Goal: Task Accomplishment & Management: Manage account settings

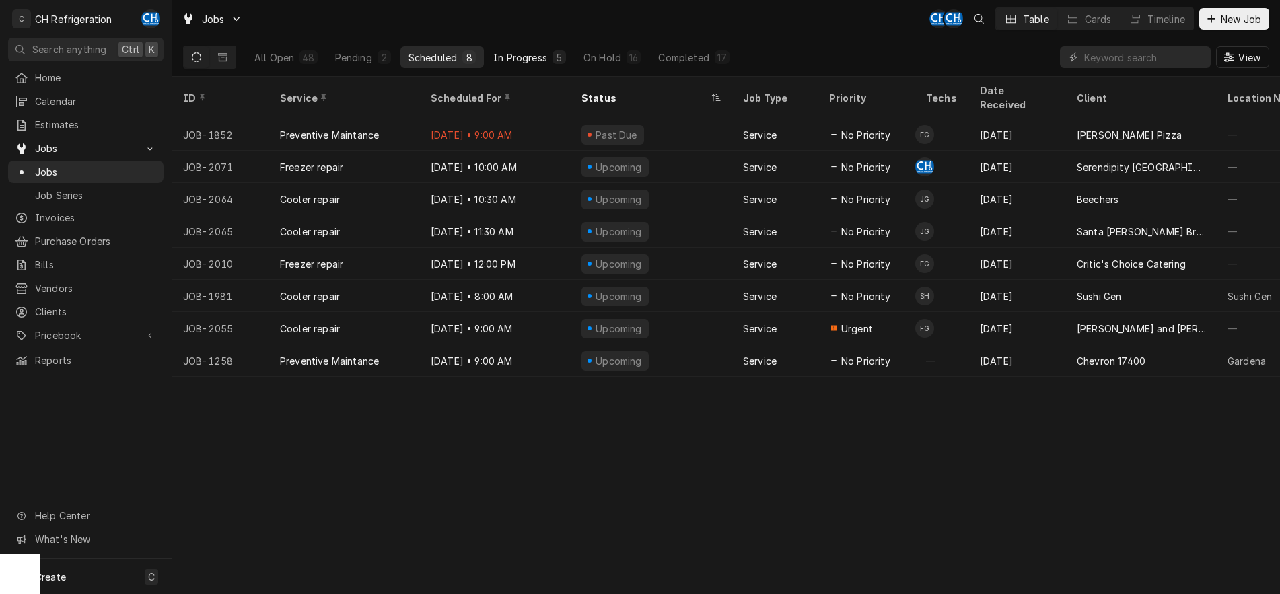
click at [526, 52] on div "In Progress" at bounding box center [520, 57] width 54 height 14
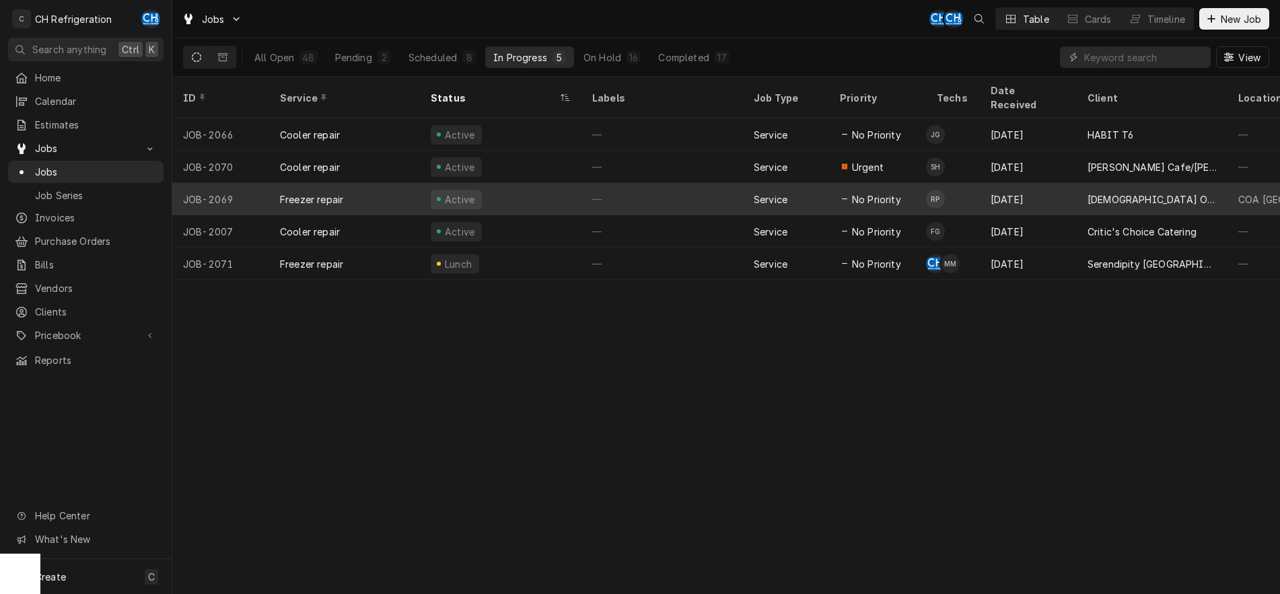
click at [625, 183] on div "—" at bounding box center [661, 199] width 161 height 32
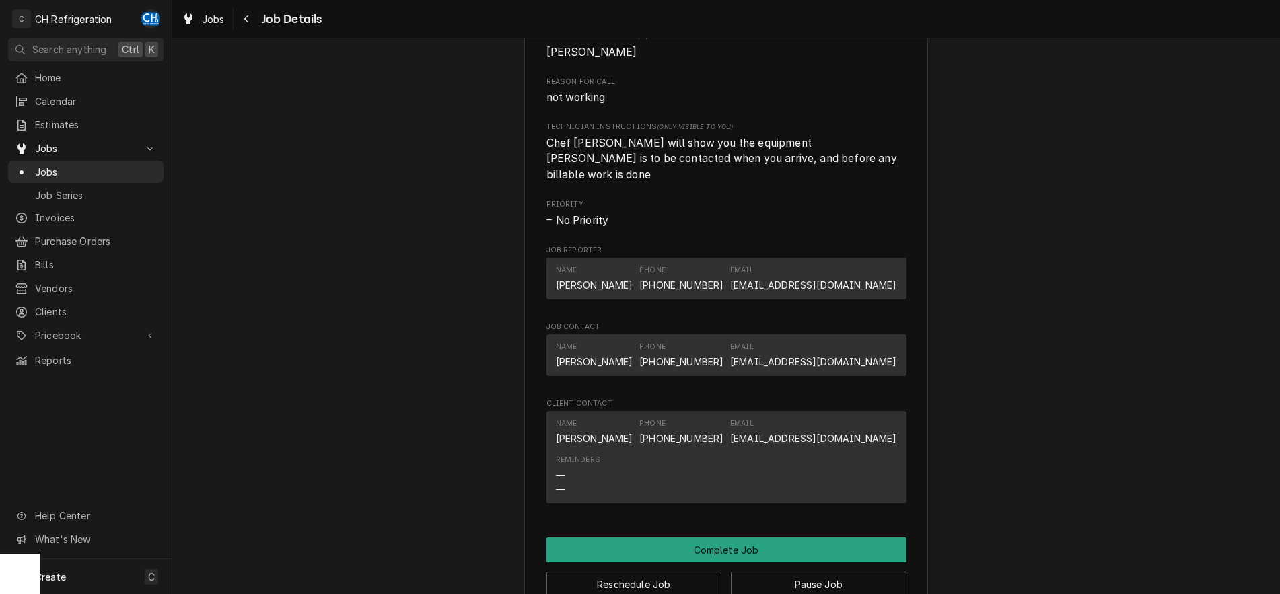
scroll to position [1165, 0]
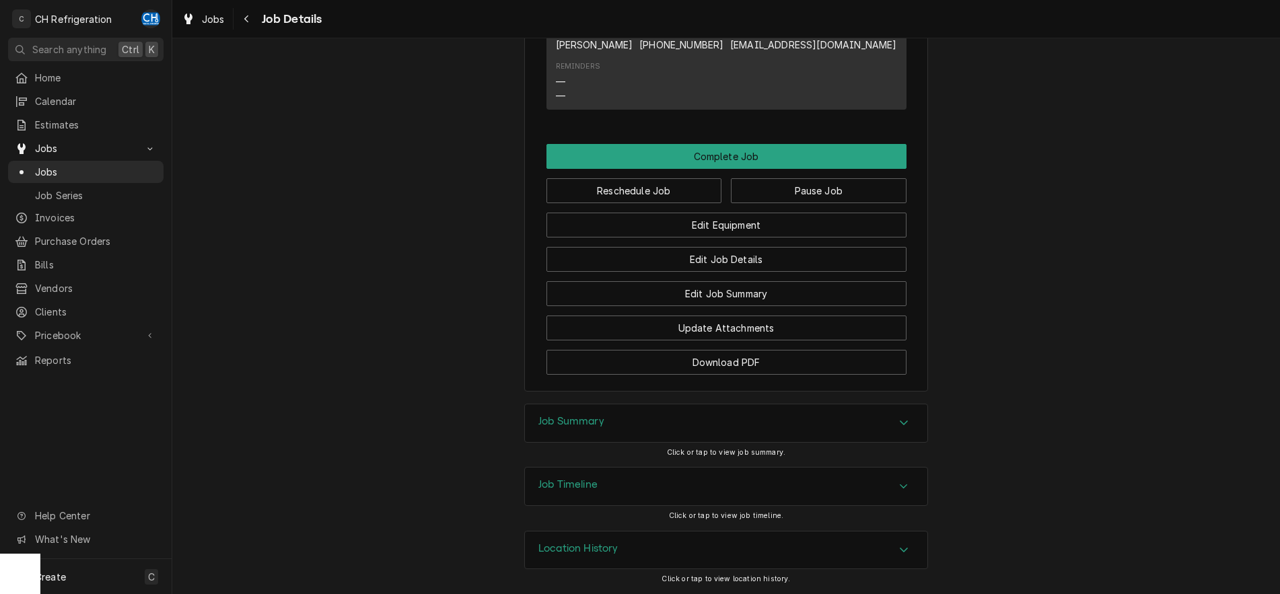
click at [889, 425] on div "Job Summary" at bounding box center [726, 423] width 402 height 38
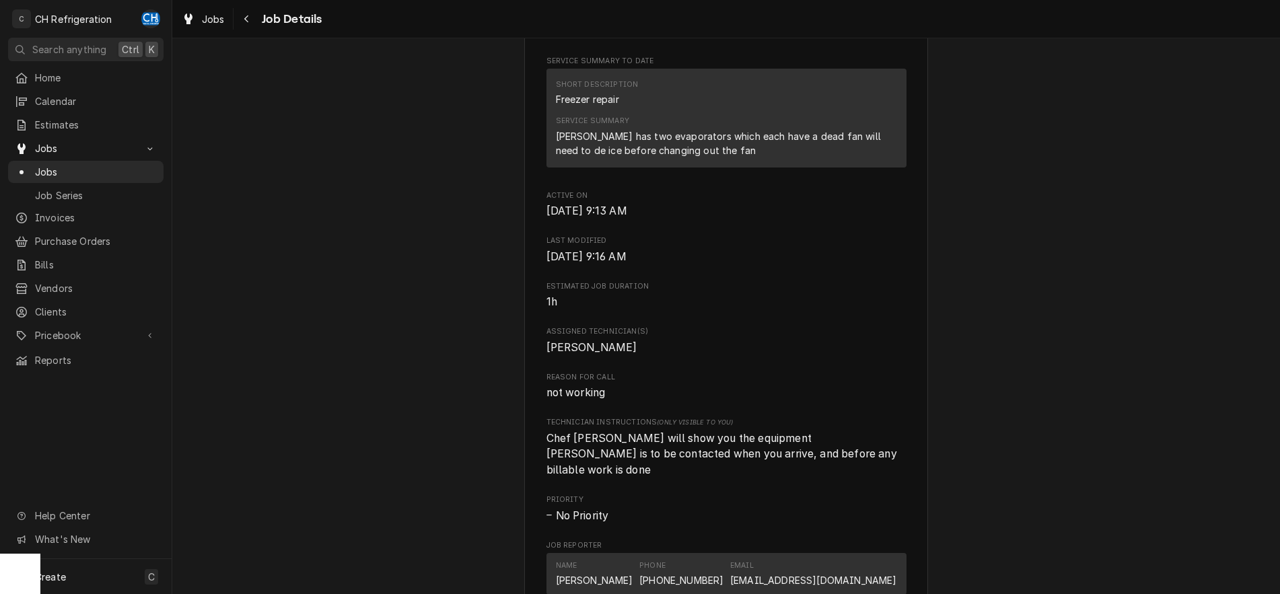
scroll to position [410, 0]
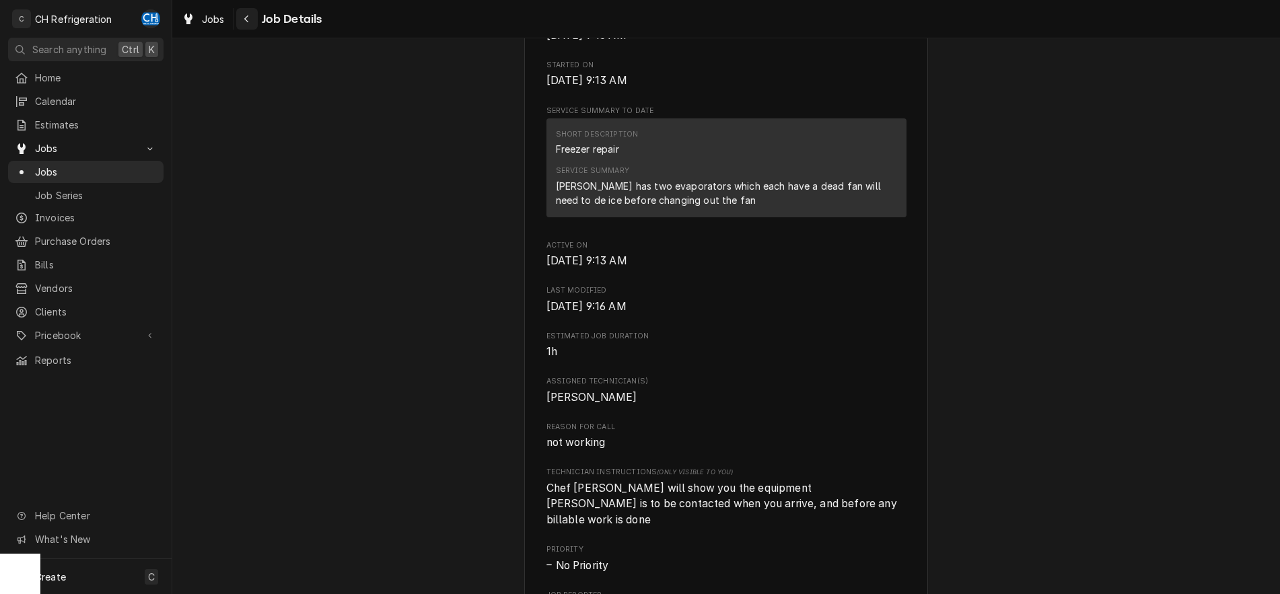
click at [246, 20] on icon "Navigate back" at bounding box center [246, 18] width 4 height 7
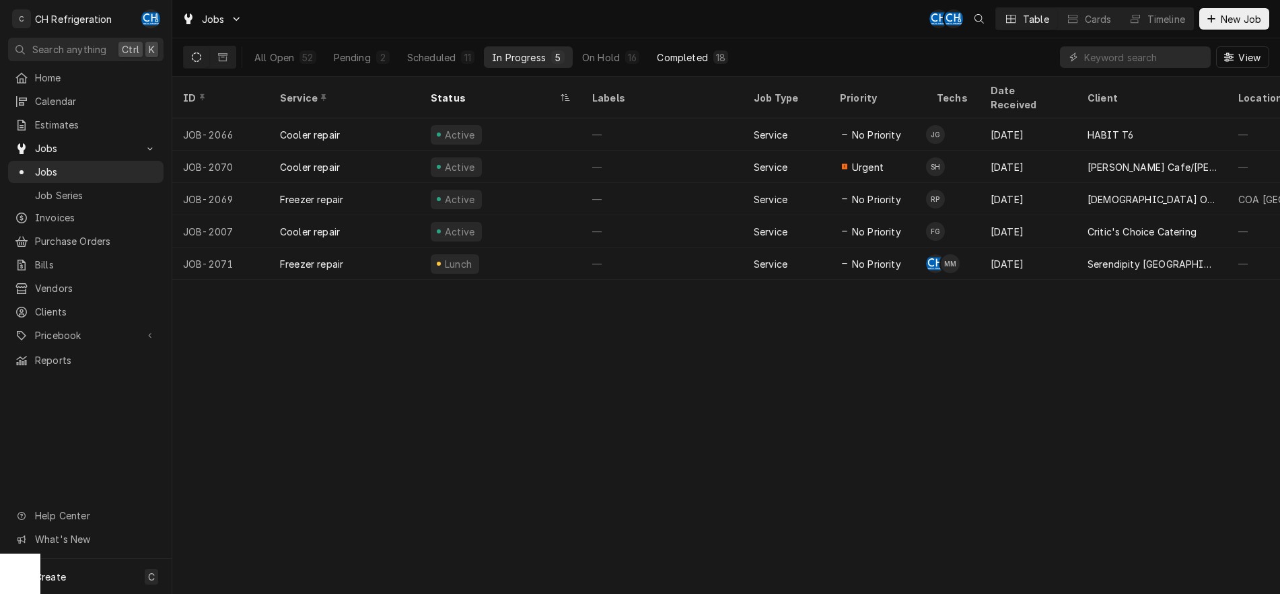
click at [676, 59] on div "Completed" at bounding box center [682, 57] width 50 height 14
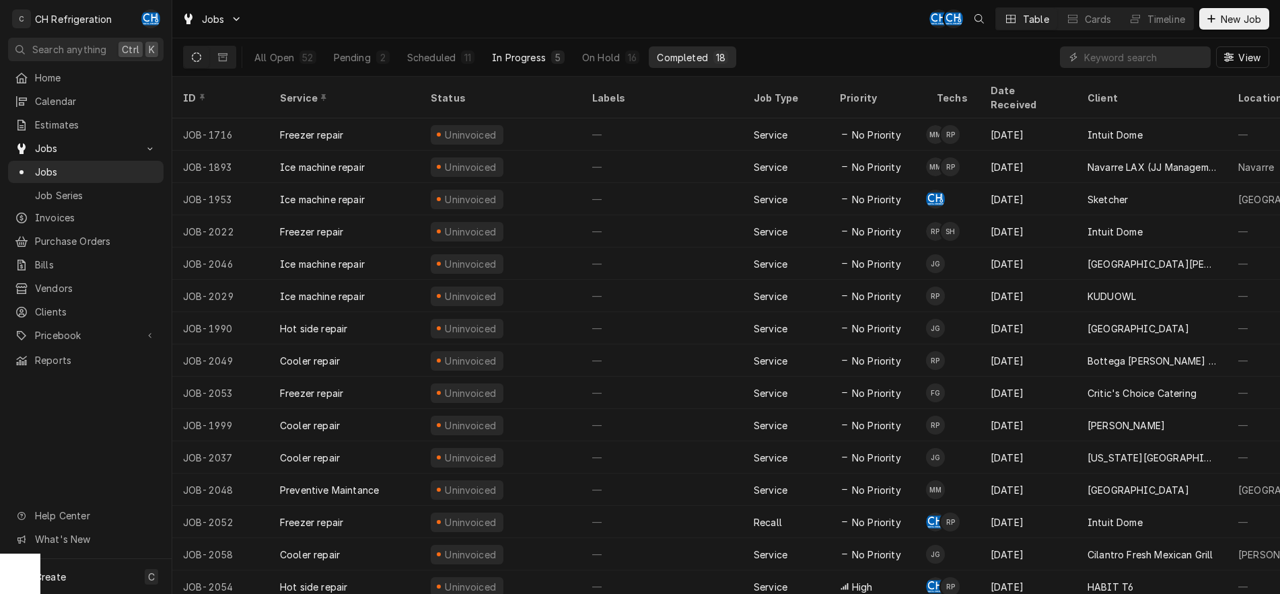
click at [512, 59] on div "In Progress" at bounding box center [519, 57] width 54 height 14
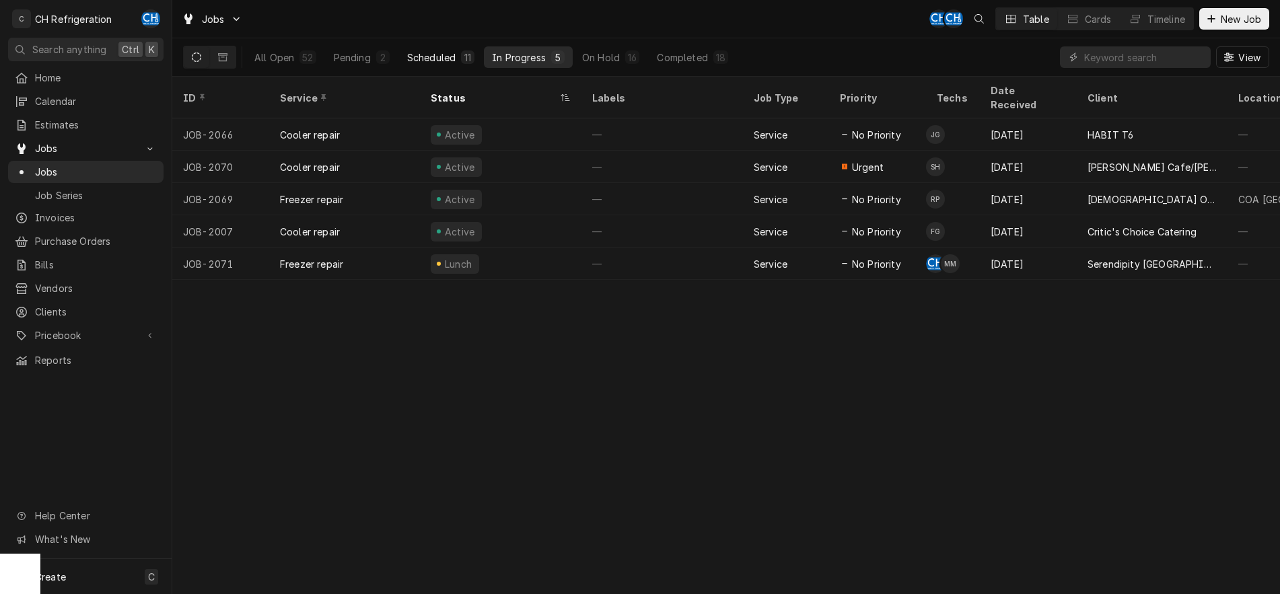
click at [447, 60] on div "Scheduled" at bounding box center [431, 57] width 48 height 14
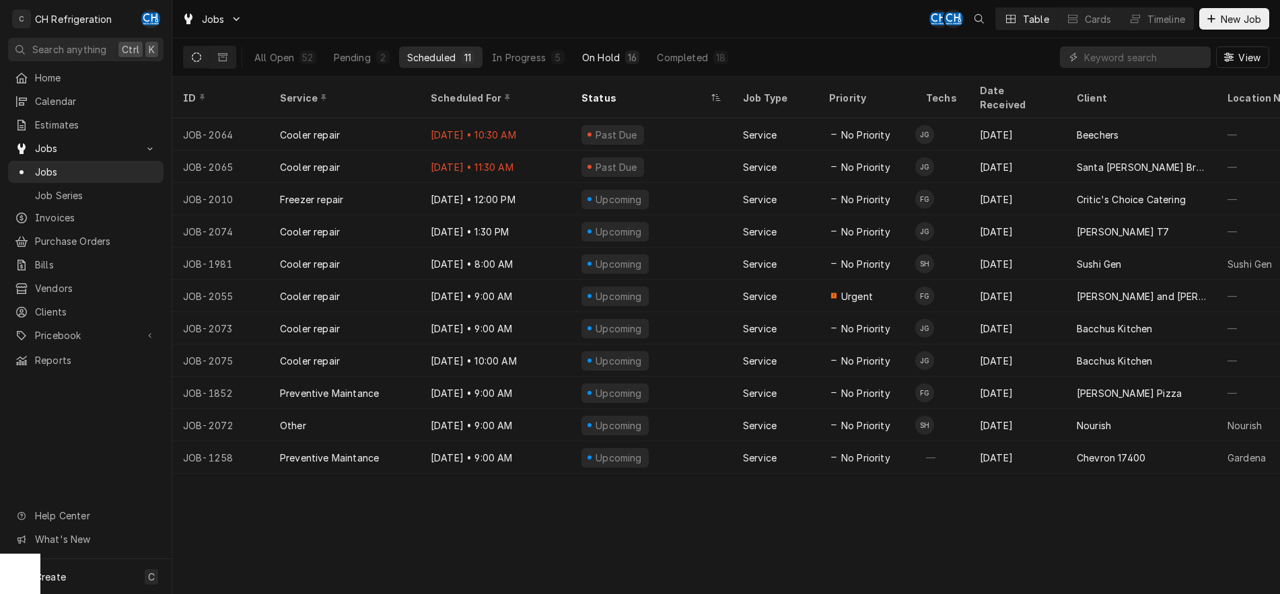
click at [600, 55] on div "On Hold" at bounding box center [601, 57] width 38 height 14
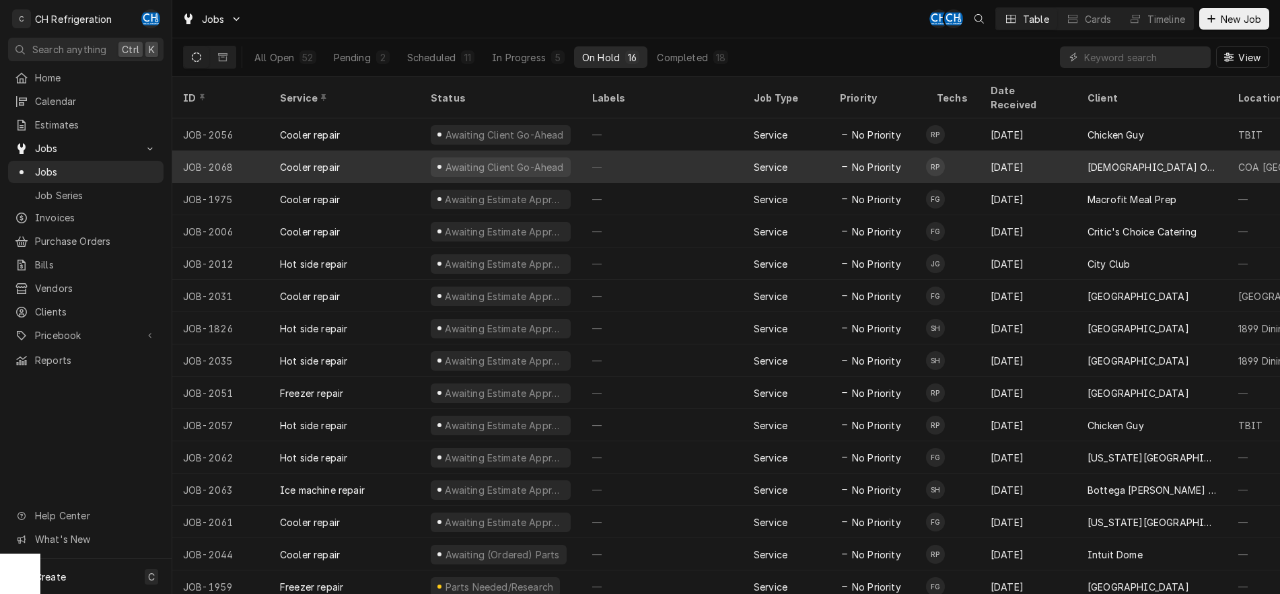
click at [579, 151] on div "Awaiting Client Go-Ahead" at bounding box center [500, 167] width 161 height 32
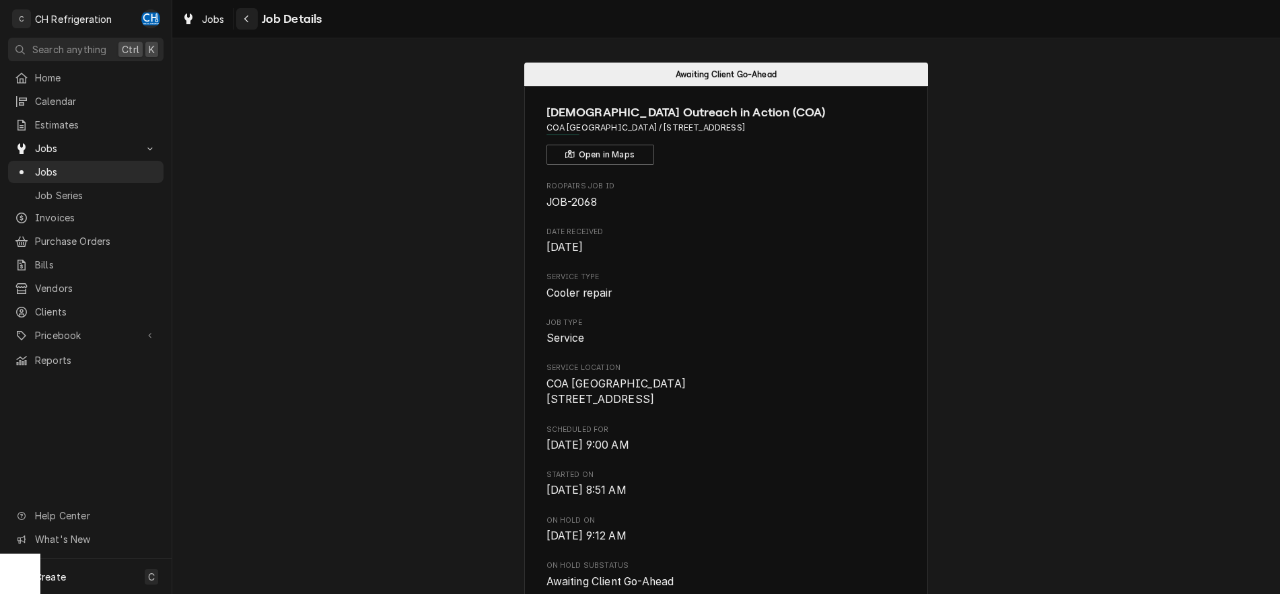
click at [247, 18] on icon "Navigate back" at bounding box center [247, 18] width 6 height 9
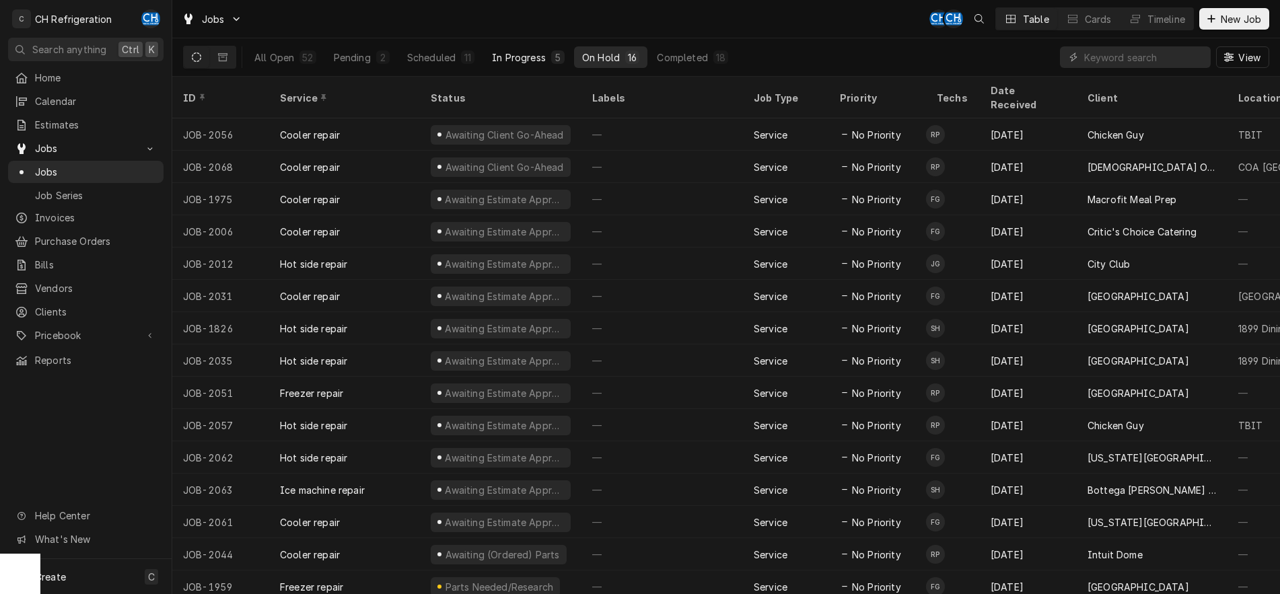
click at [507, 59] on div "In Progress" at bounding box center [519, 57] width 54 height 14
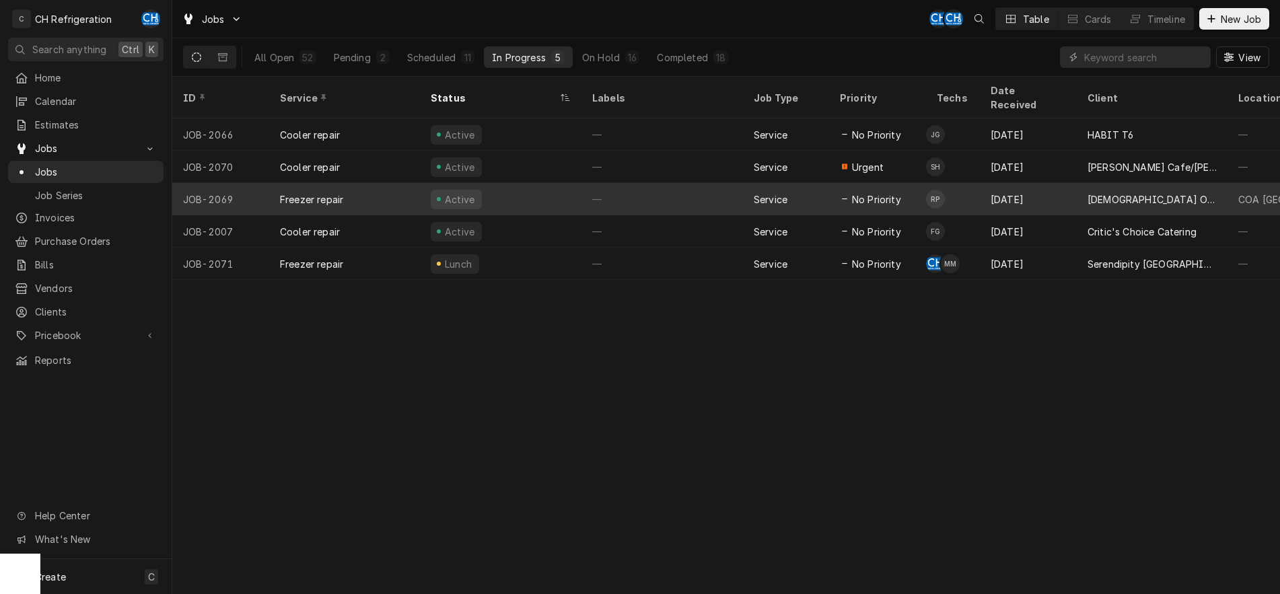
click at [630, 186] on div "—" at bounding box center [661, 199] width 161 height 32
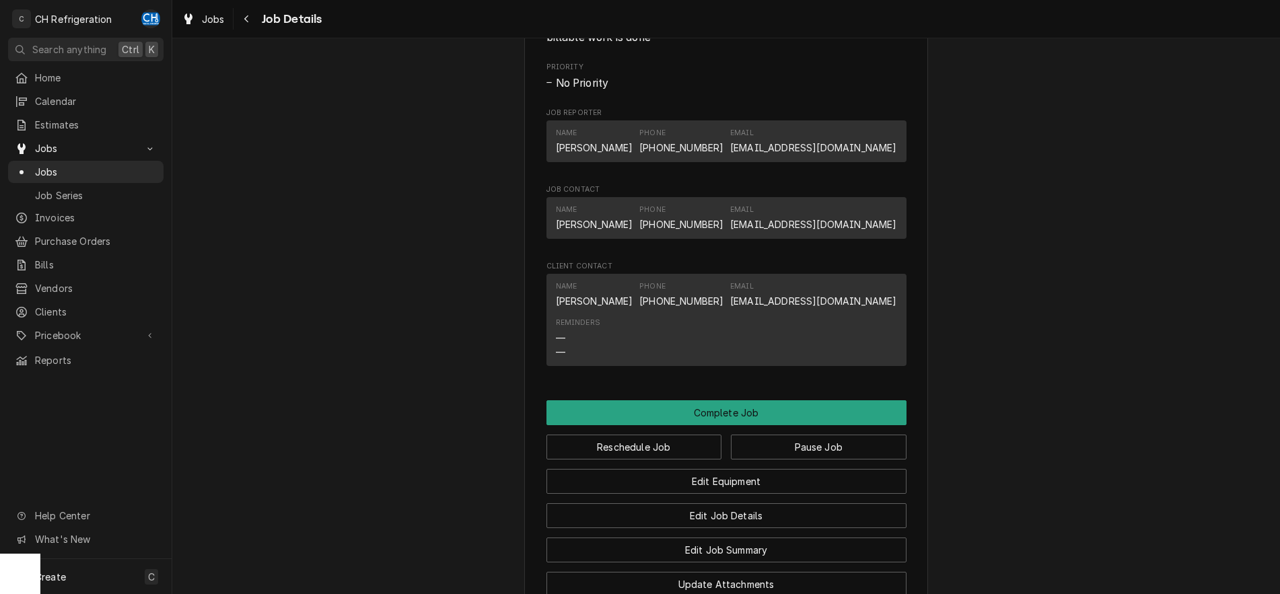
scroll to position [824, 0]
